Goal: Communication & Community: Answer question/provide support

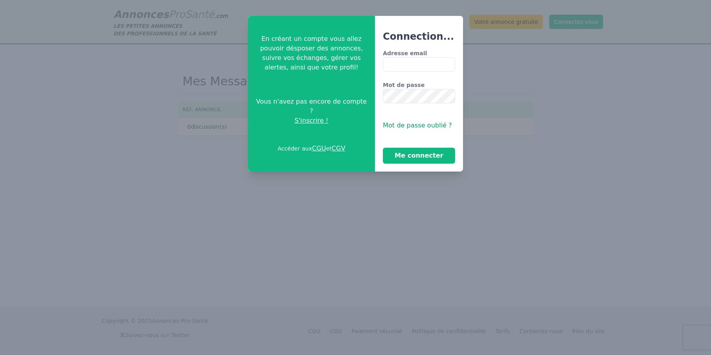
click at [410, 64] on input "Adresse email" at bounding box center [419, 64] width 72 height 14
type input "**********"
click at [423, 150] on button "Me connecter" at bounding box center [419, 156] width 72 height 16
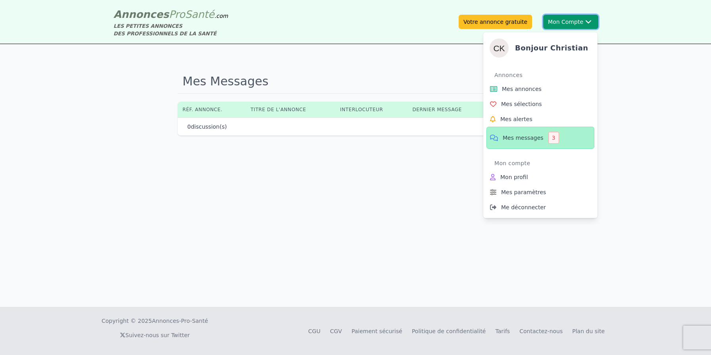
click at [568, 16] on button "Mon Compte Bonjour [DEMOGRAPHIC_DATA][PERSON_NAME] annonces Mes sélections Mes …" at bounding box center [570, 22] width 55 height 14
click at [551, 138] on div "3" at bounding box center [553, 138] width 11 height 12
click at [527, 137] on span "Mes messages" at bounding box center [522, 138] width 41 height 8
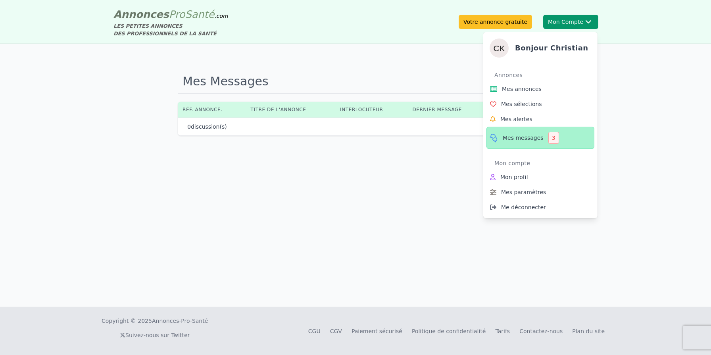
click at [527, 137] on span "Mes messages" at bounding box center [522, 138] width 41 height 8
click at [525, 121] on span "Mes alertes" at bounding box center [516, 119] width 32 height 8
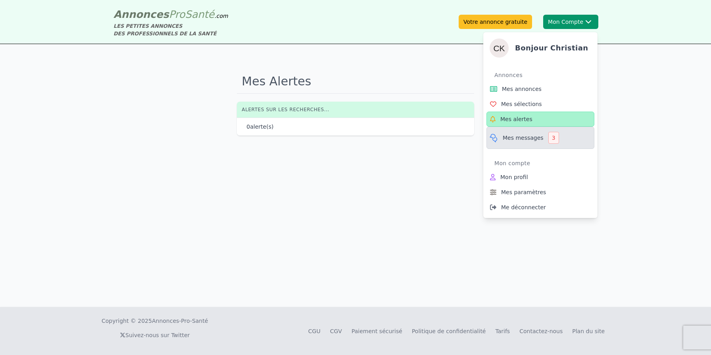
click at [527, 136] on span "Mes messages" at bounding box center [522, 138] width 41 height 8
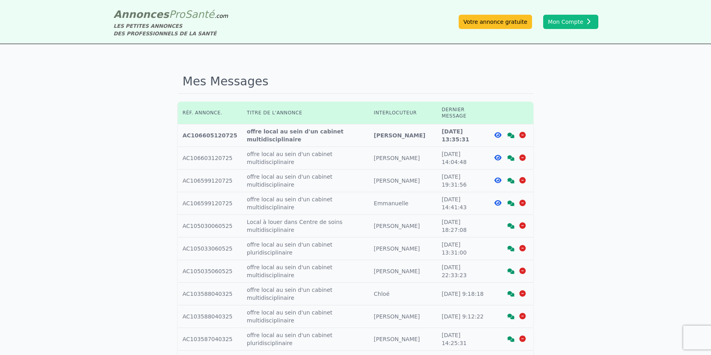
click at [644, 75] on div "Mes Messages Réf. annonce. Titre de l'annonce Interlocuteur Dernier message Réf…" at bounding box center [355, 314] width 711 height 540
click at [511, 132] on icon at bounding box center [510, 135] width 7 height 6
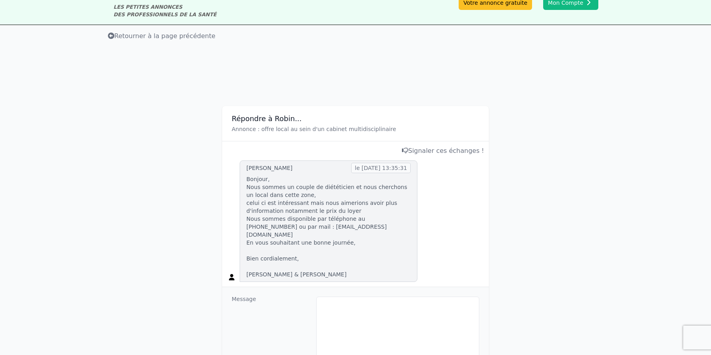
scroll to position [24, 0]
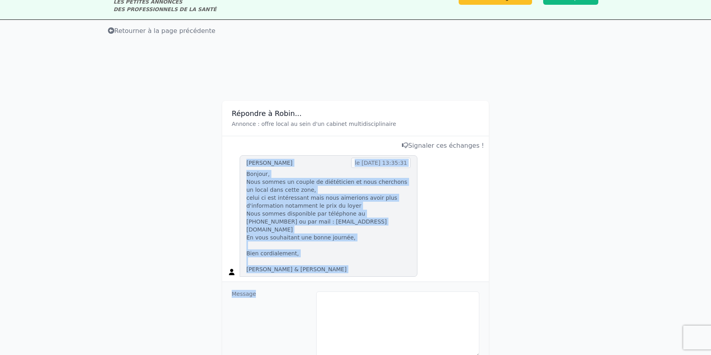
drag, startPoint x: 247, startPoint y: 161, endPoint x: 374, endPoint y: 270, distance: 167.4
click at [374, 270] on div "Répondre à Robin... Annonce : offre local au sein d'un cabinet multidisciplinai…" at bounding box center [355, 233] width 266 height 264
copy div "[PERSON_NAME] le [DATE] 13:35:31 Bonjour, Nous sommes un couple de diététicien …"
